Goal: Task Accomplishment & Management: Complete application form

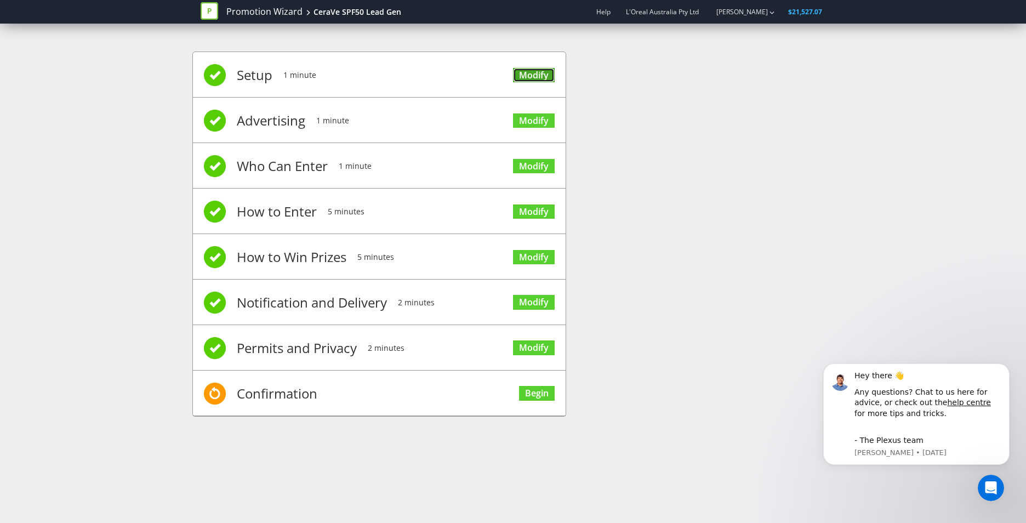
click at [534, 72] on link "Modify" at bounding box center [534, 75] width 42 height 15
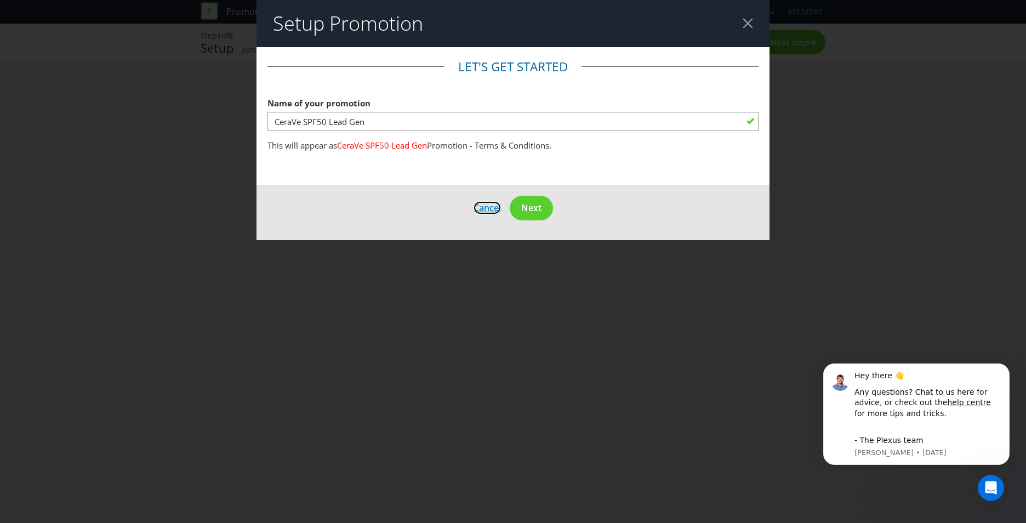
click at [489, 203] on span "Cancel" at bounding box center [486, 208] width 27 height 12
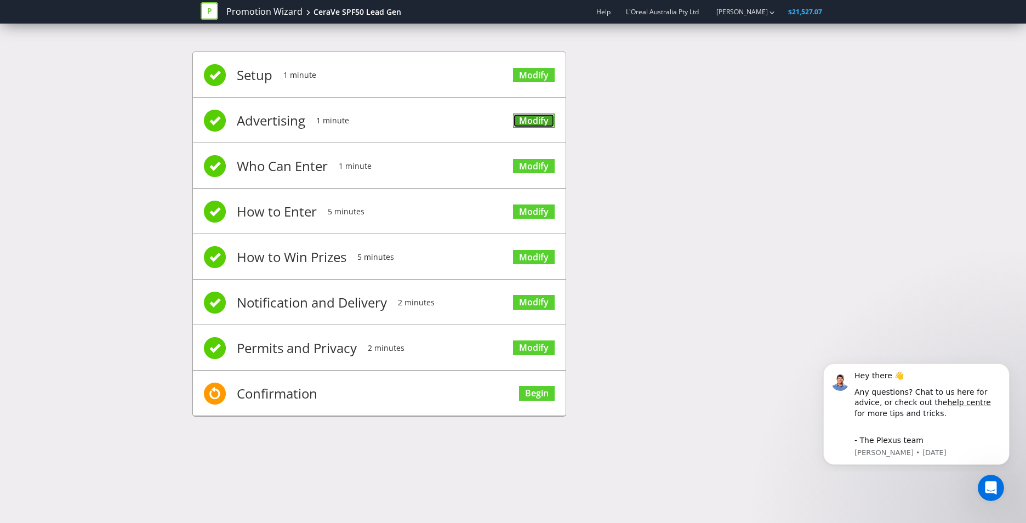
click at [525, 120] on link "Modify" at bounding box center [534, 120] width 42 height 15
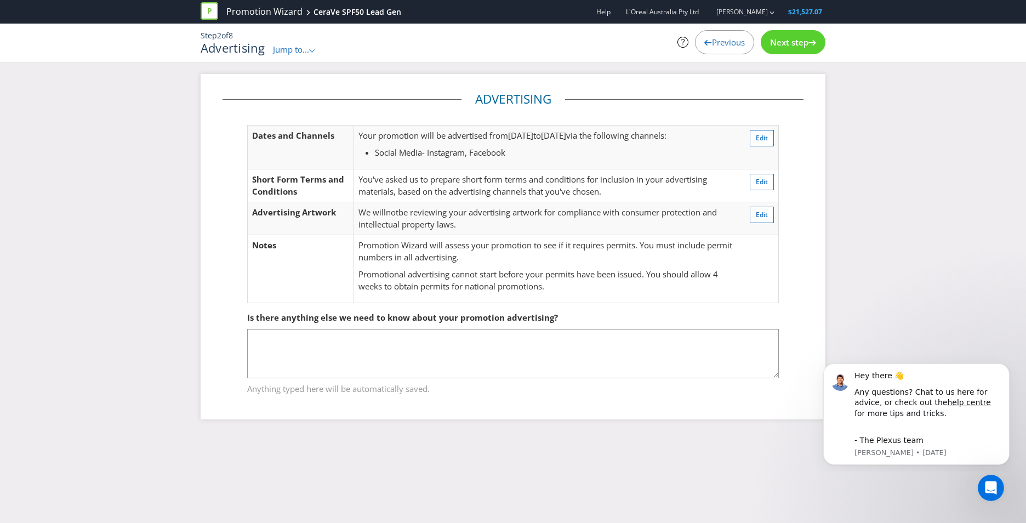
click at [106, 215] on div "Advertising Dates and Channels Your promotion will be advertised from 01 Oct 20…" at bounding box center [513, 255] width 1026 height 362
click at [714, 43] on span "Previous" at bounding box center [728, 42] width 33 height 11
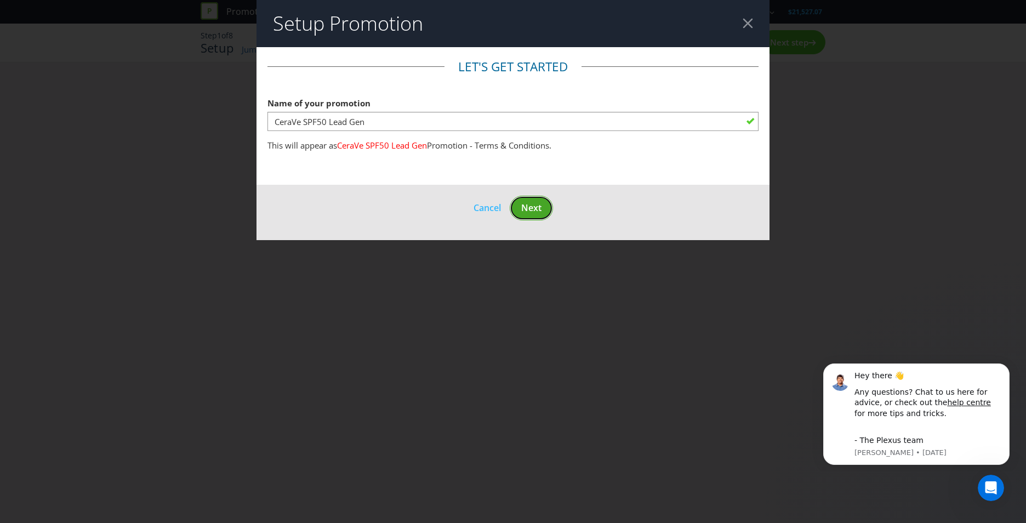
click at [523, 212] on span "Next" at bounding box center [531, 208] width 20 height 12
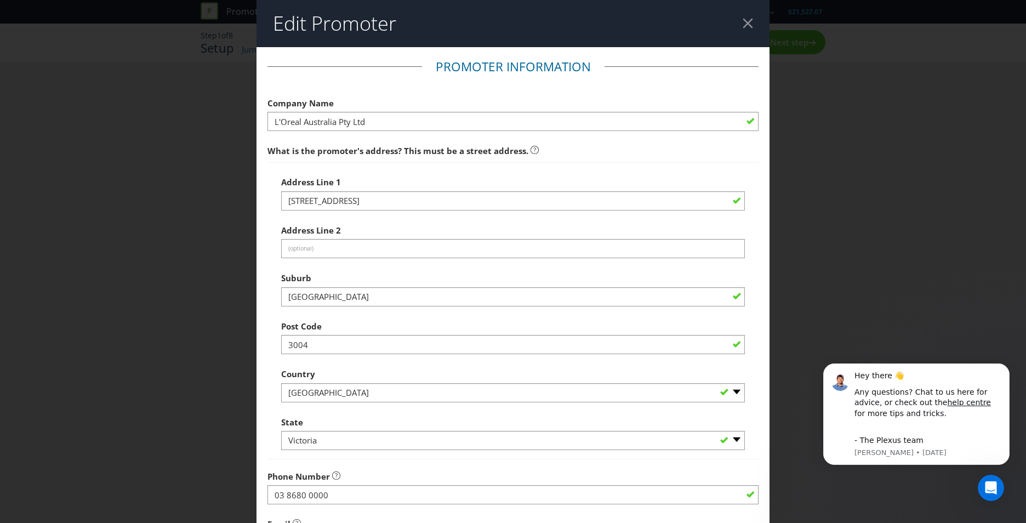
click at [742, 28] on div at bounding box center [747, 23] width 10 height 10
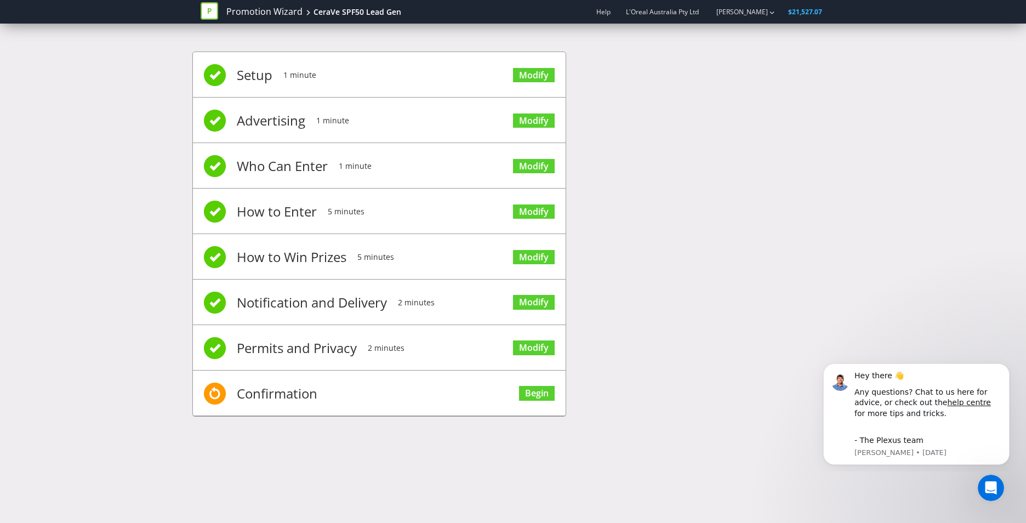
click at [525, 176] on span "Modify" at bounding box center [534, 165] width 42 height 44
click at [528, 169] on link "Modify" at bounding box center [534, 166] width 42 height 15
click at [533, 210] on link "Modify" at bounding box center [534, 211] width 42 height 15
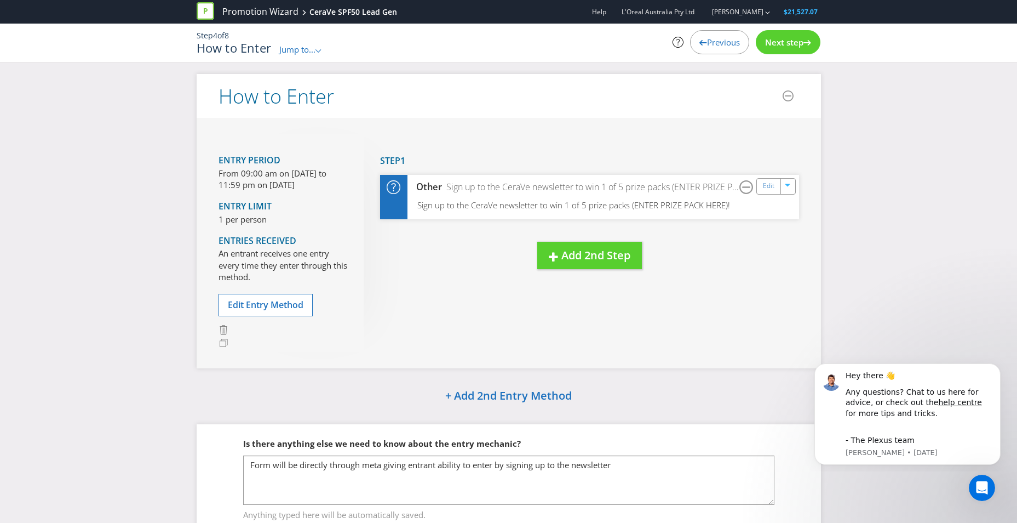
scroll to position [53, 0]
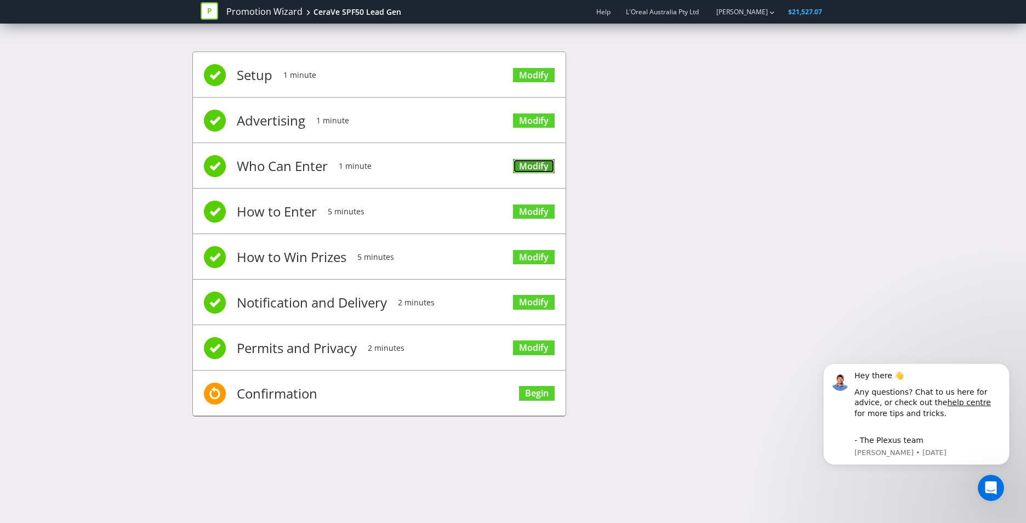
click at [527, 166] on link "Modify" at bounding box center [534, 166] width 42 height 15
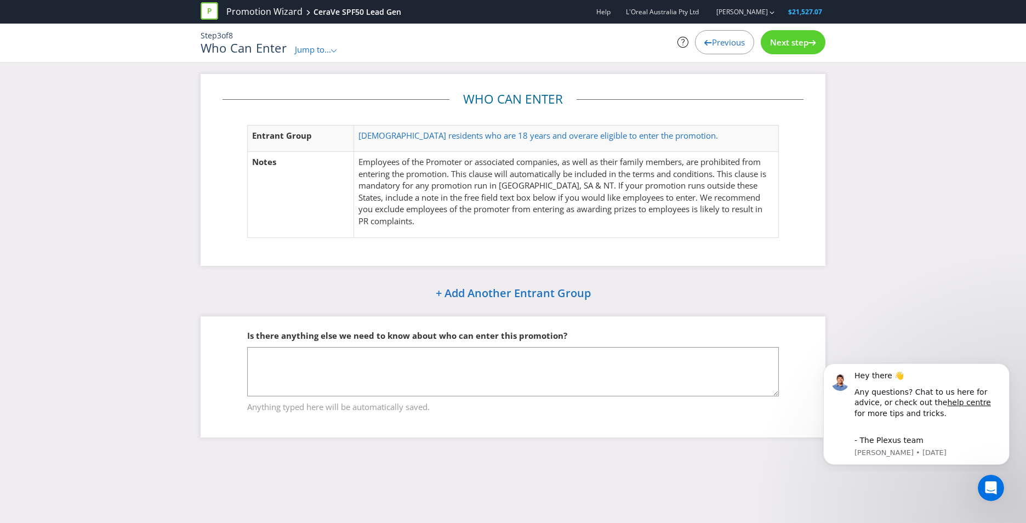
click at [695, 50] on div "Previous" at bounding box center [724, 42] width 59 height 24
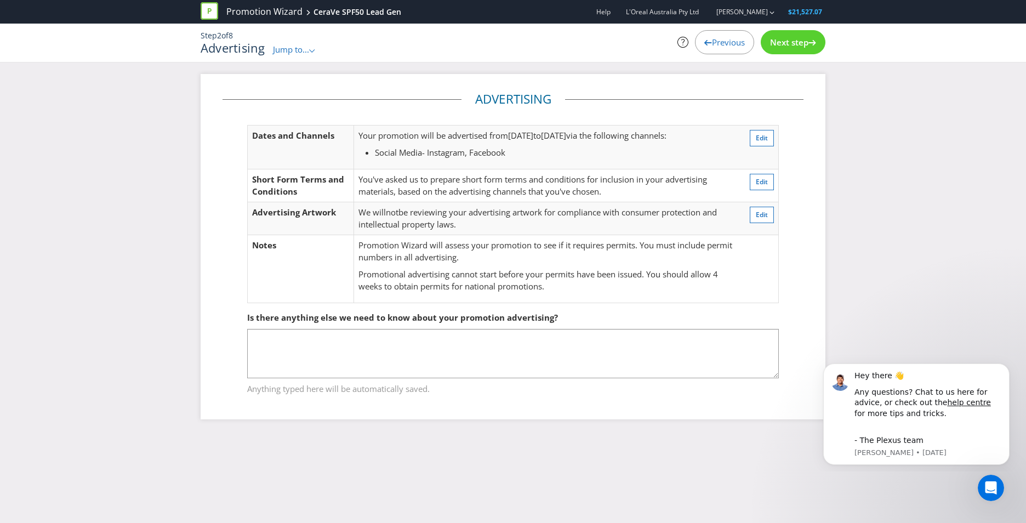
click at [737, 43] on span "Previous" at bounding box center [728, 42] width 33 height 11
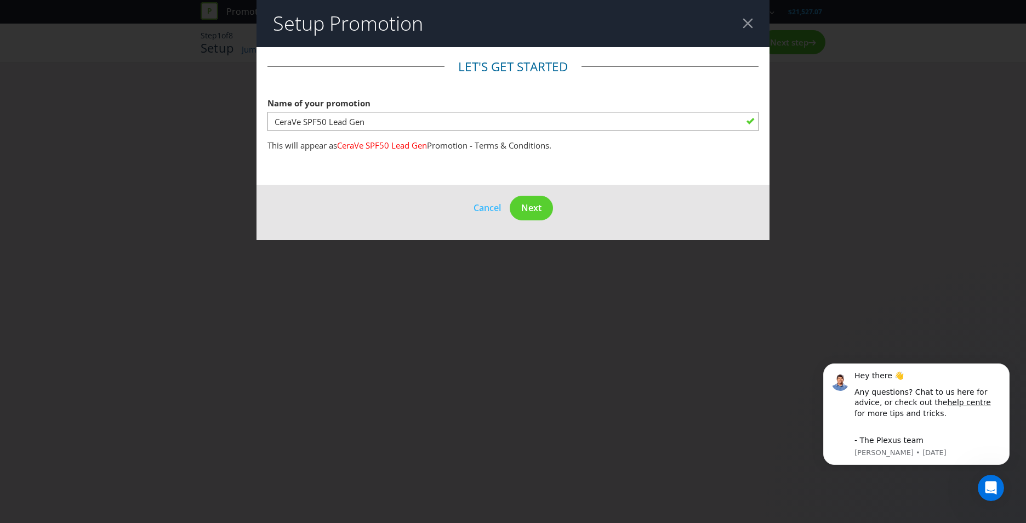
click at [751, 25] on div at bounding box center [747, 23] width 10 height 10
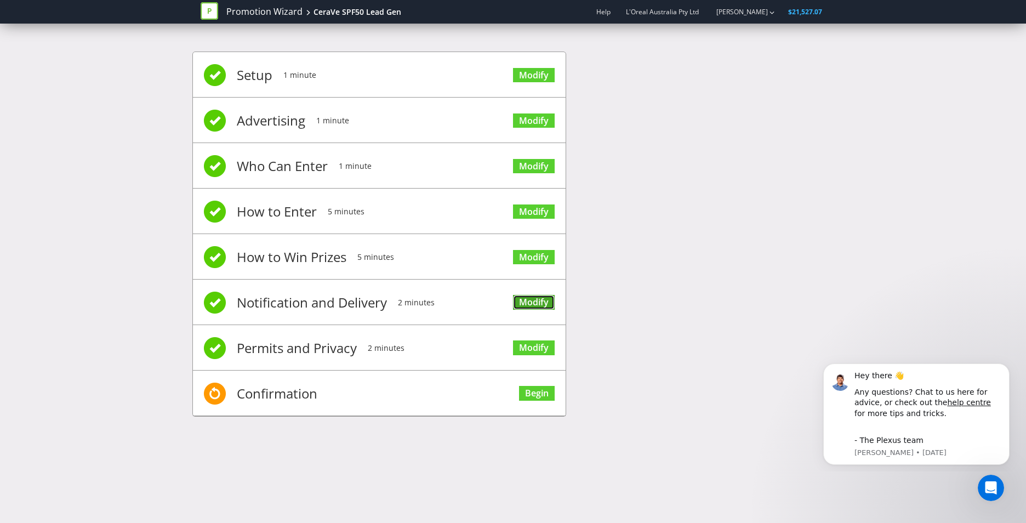
click at [544, 304] on link "Modify" at bounding box center [534, 302] width 42 height 15
click at [547, 354] on link "Modify" at bounding box center [534, 347] width 42 height 15
click at [528, 394] on link "Begin" at bounding box center [537, 393] width 36 height 15
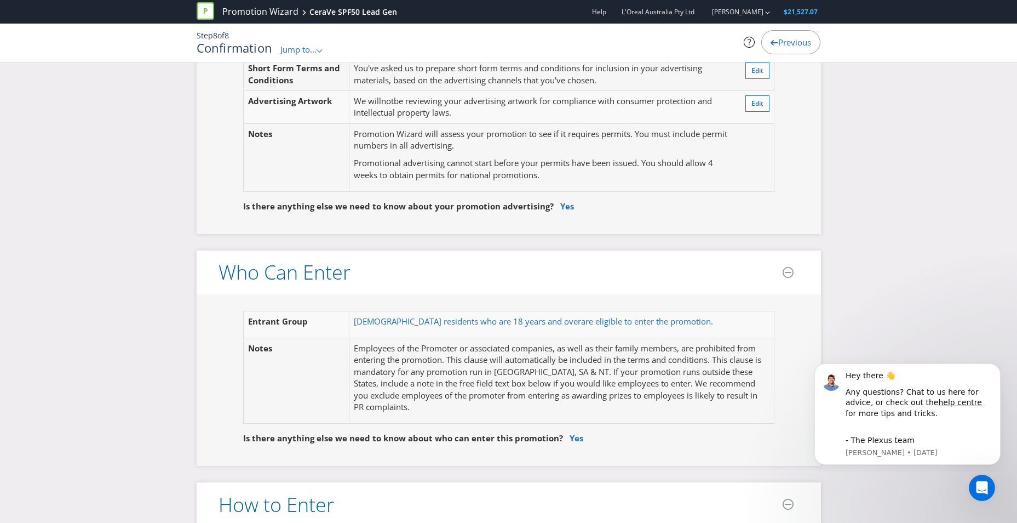
scroll to position [219, 0]
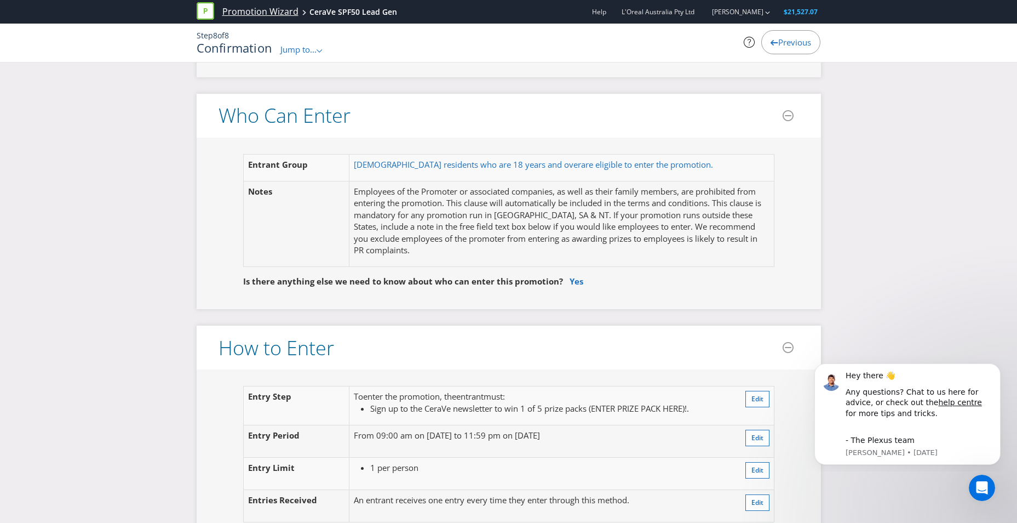
click at [276, 8] on link "Promotion Wizard" at bounding box center [260, 11] width 76 height 13
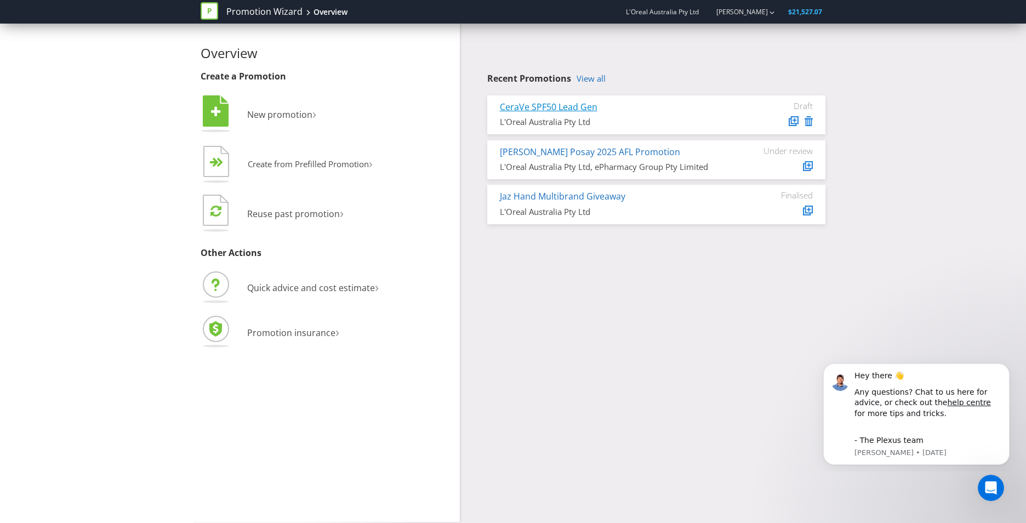
click at [581, 106] on link "CeraVe SPF50 Lead Gen" at bounding box center [549, 107] width 98 height 12
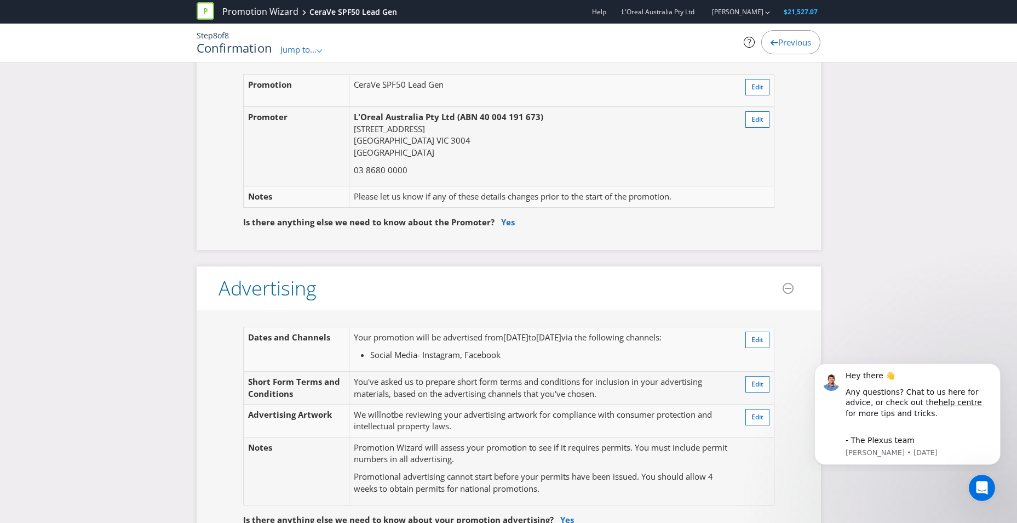
scroll to position [329, 0]
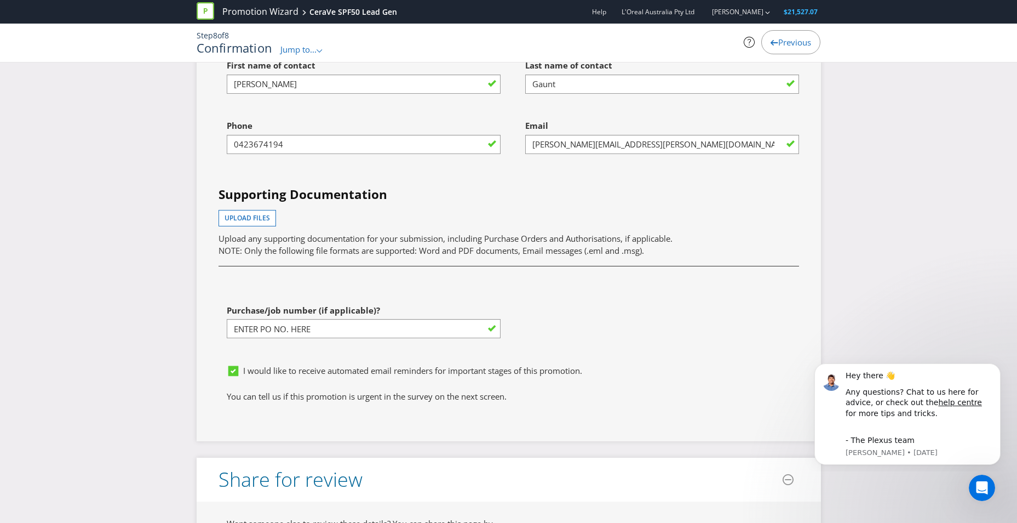
scroll to position [3123, 0]
